Goal: Task Accomplishment & Management: Manage account settings

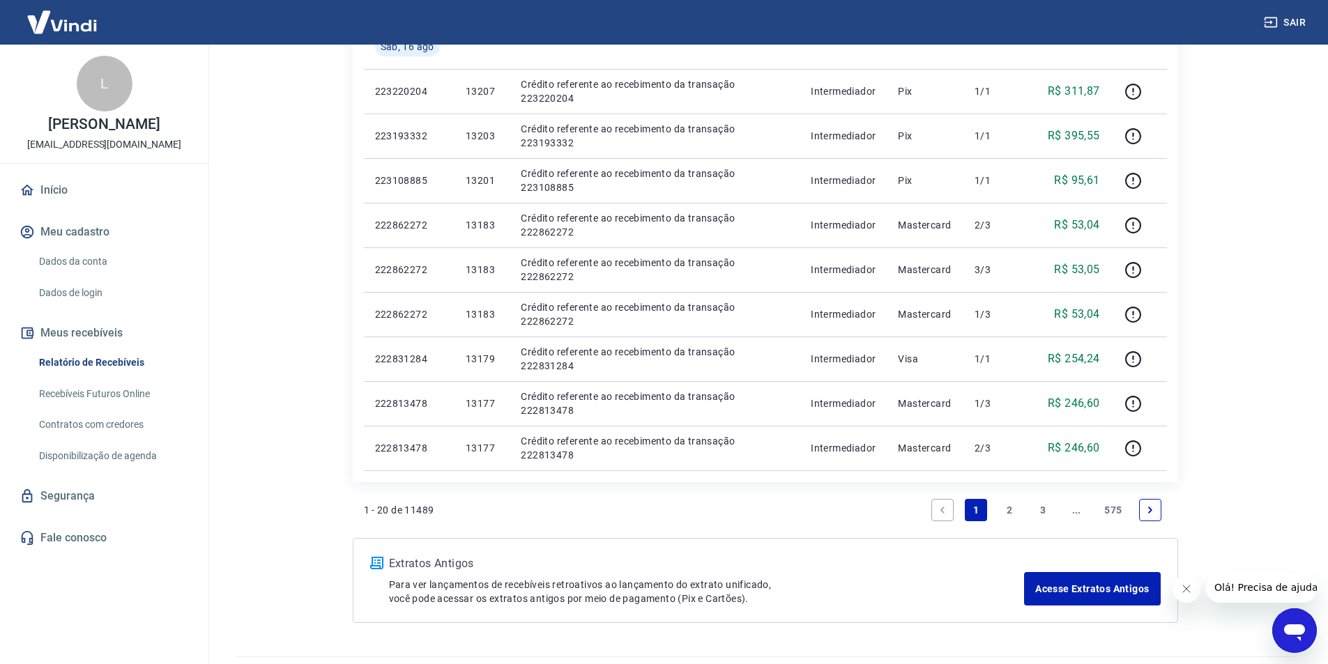
scroll to position [844, 0]
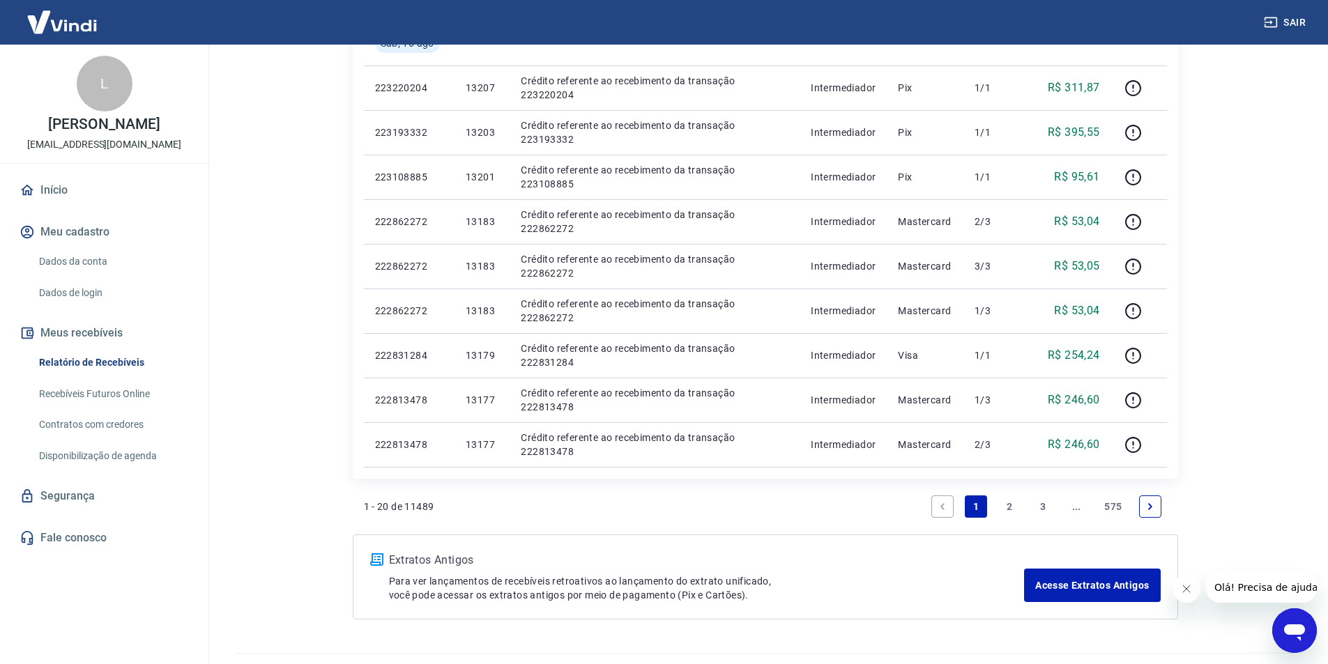
drag, startPoint x: 1011, startPoint y: 503, endPoint x: 1123, endPoint y: 358, distance: 183.4
click at [1011, 503] on link "2" at bounding box center [1009, 507] width 22 height 22
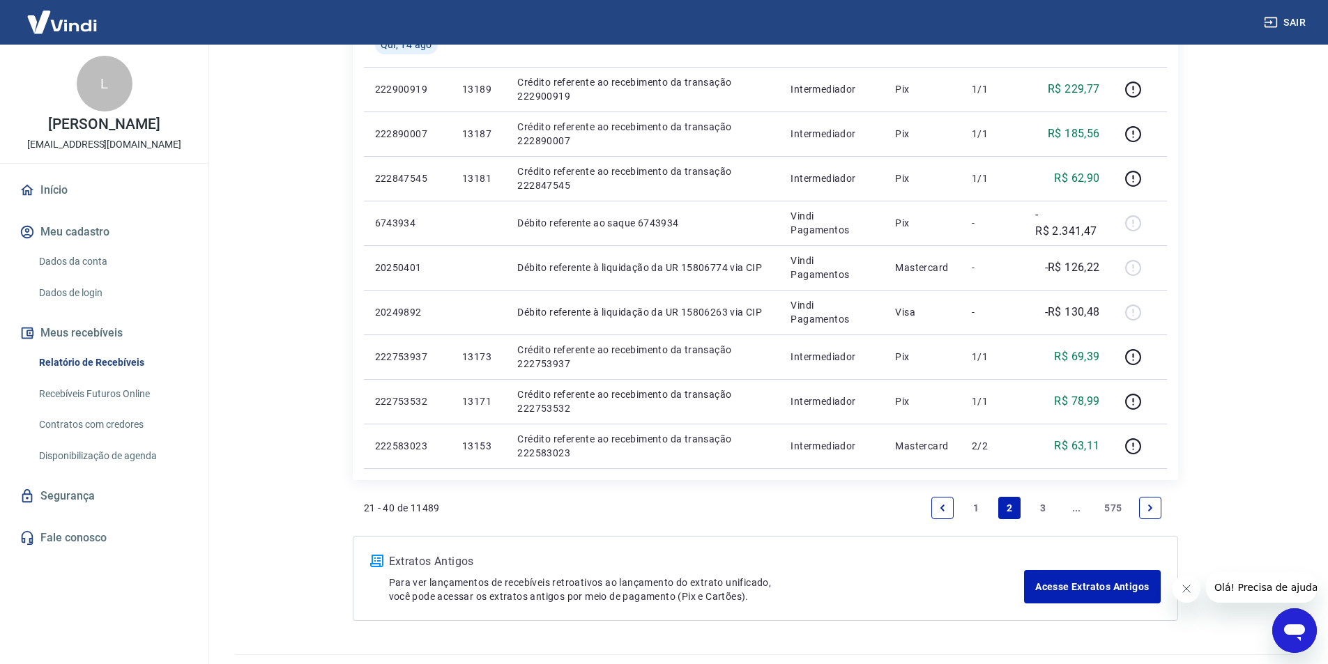
scroll to position [876, 0]
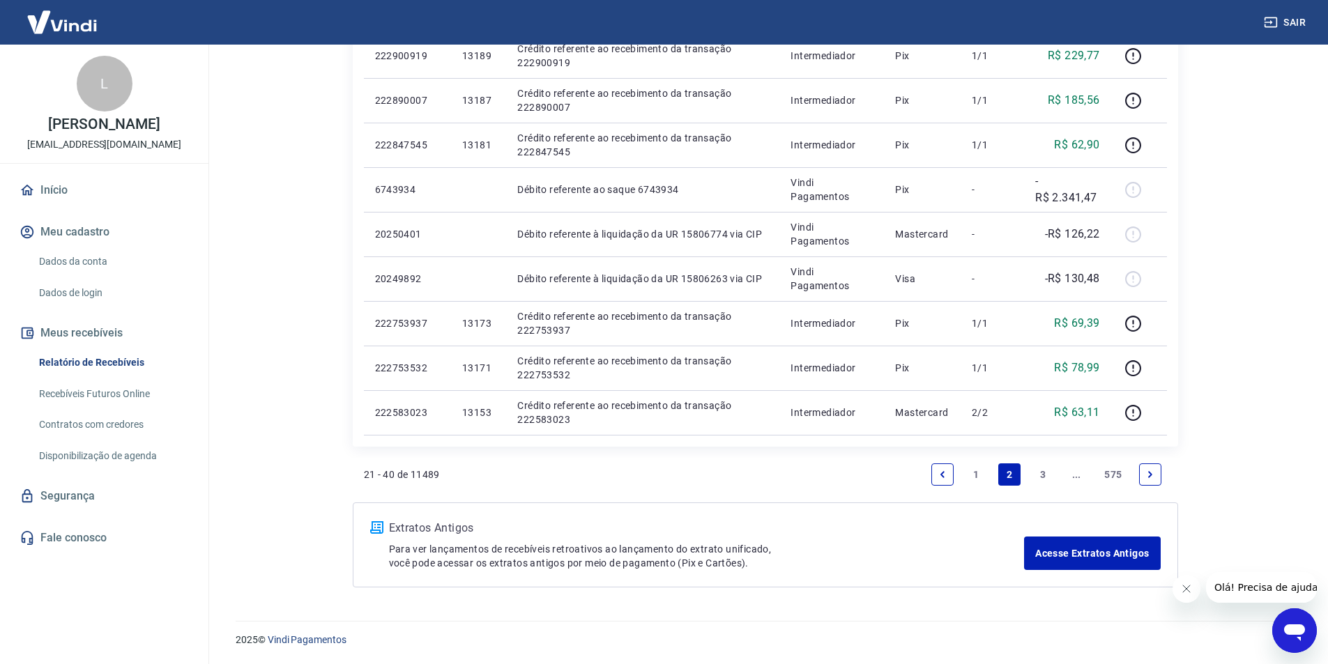
click at [977, 472] on link "1" at bounding box center [976, 475] width 22 height 22
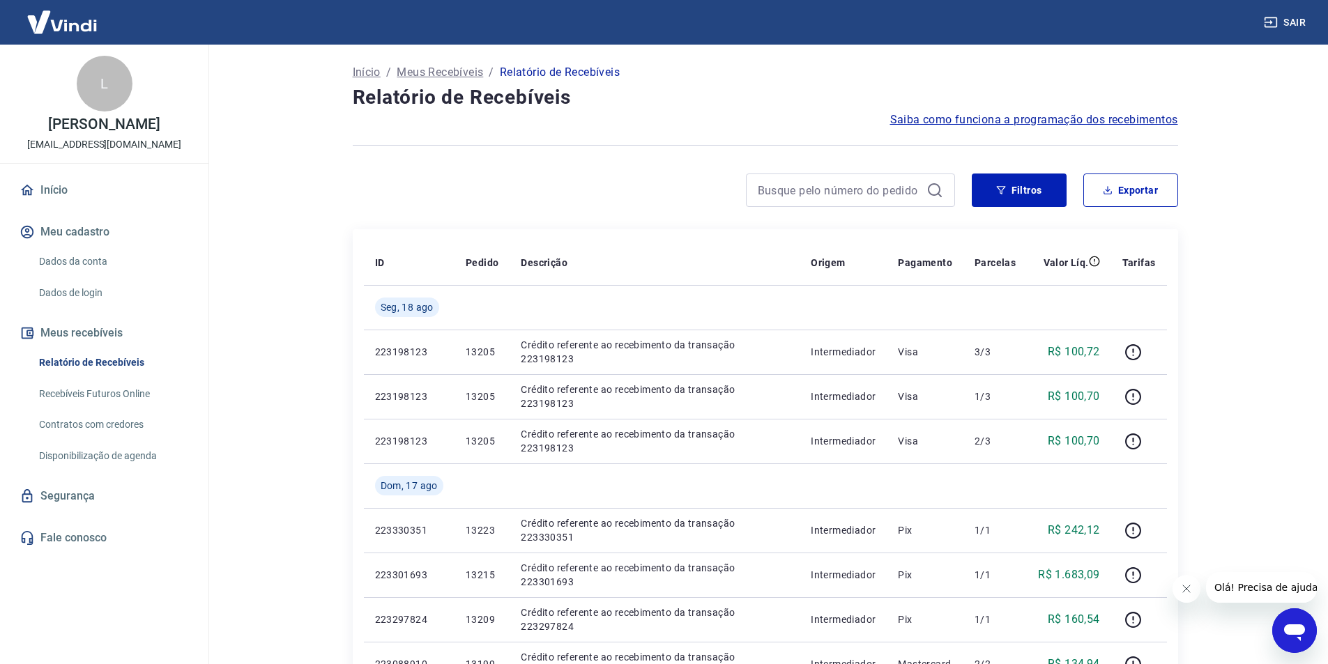
click at [79, 232] on button "Meu cadastro" at bounding box center [104, 232] width 175 height 31
click at [74, 256] on link "Dados da conta" at bounding box center [112, 261] width 158 height 29
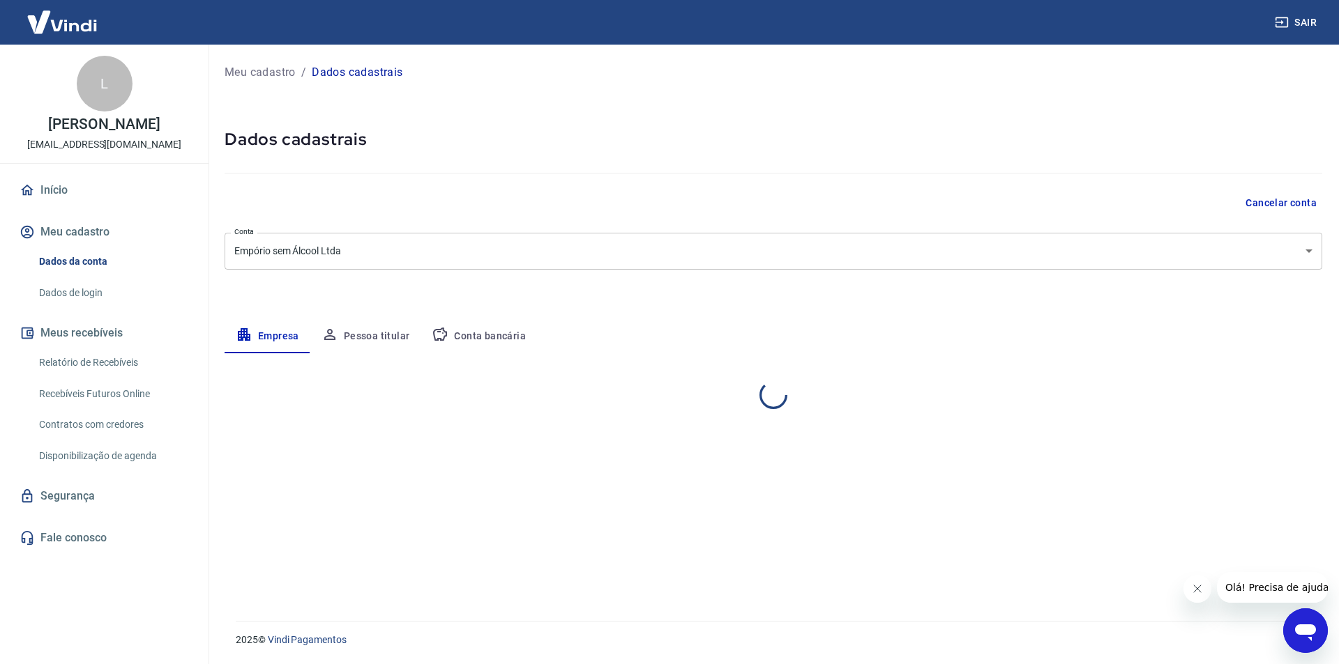
select select "SP"
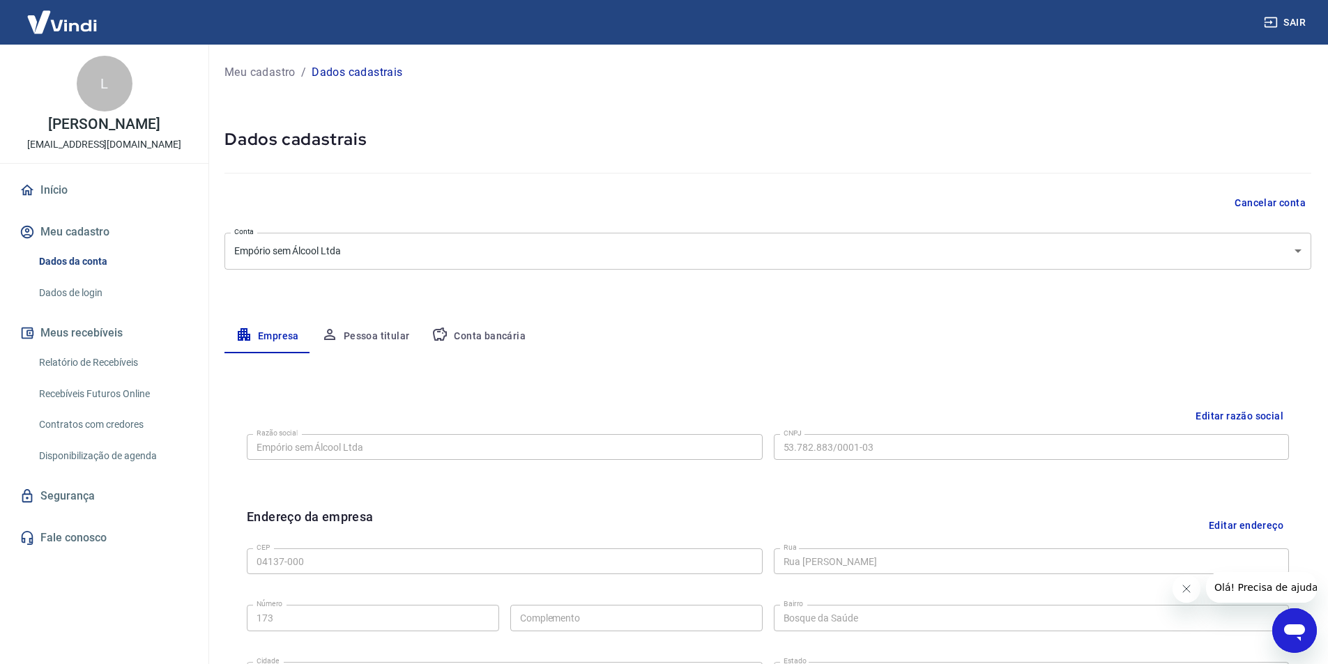
click at [71, 329] on button "Meus recebíveis" at bounding box center [104, 333] width 175 height 31
click at [84, 355] on link "Relatório de Recebíveis" at bounding box center [112, 363] width 158 height 29
